Goal: Task Accomplishment & Management: Use online tool/utility

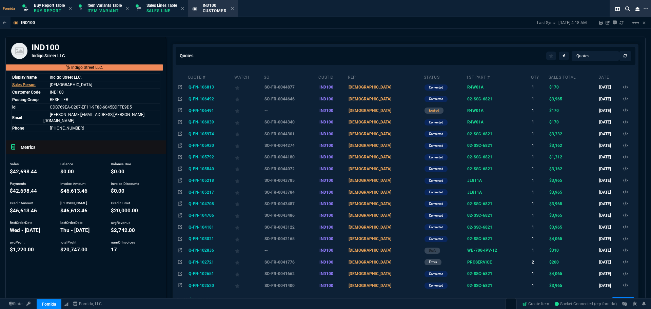
select select "1: BROV"
click at [118, 38] on div "IND100 Indigo Street LLC." at bounding box center [86, 50] width 160 height 27
click at [161, 9] on p "Sales Line" at bounding box center [161, 10] width 31 height 5
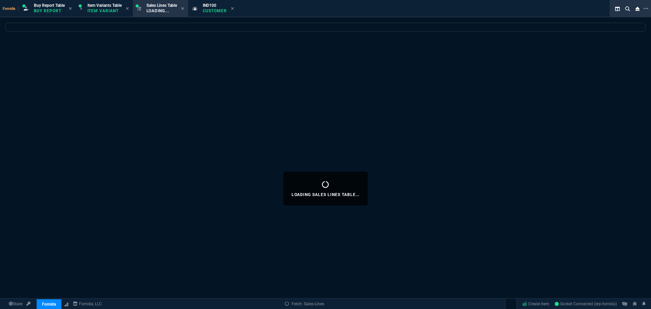
click at [234, 8] on icon at bounding box center [232, 8] width 3 height 3
select select
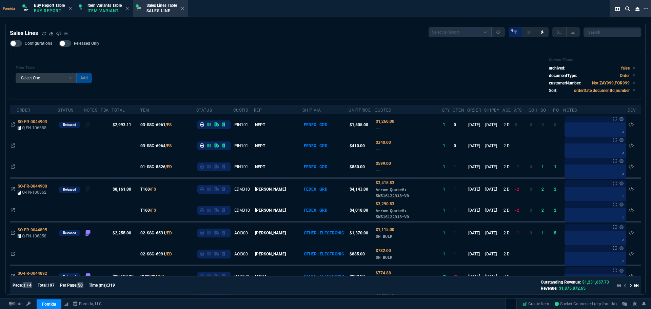
click at [275, 45] on div "Configurations Released Only Filter Table Select One Add Filter () Age () ATS (…" at bounding box center [325, 69] width 631 height 59
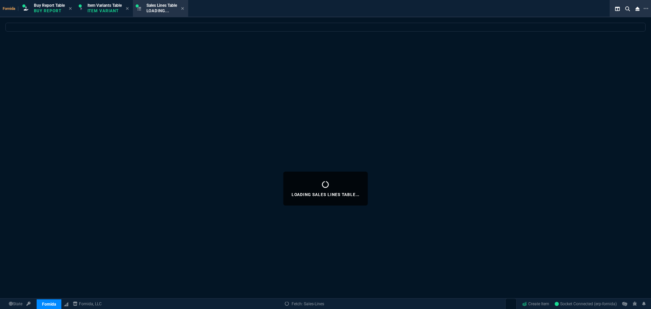
select select "1: BROV"
select select
select select "1: BROV"
select select
